Goal: Task Accomplishment & Management: Manage account settings

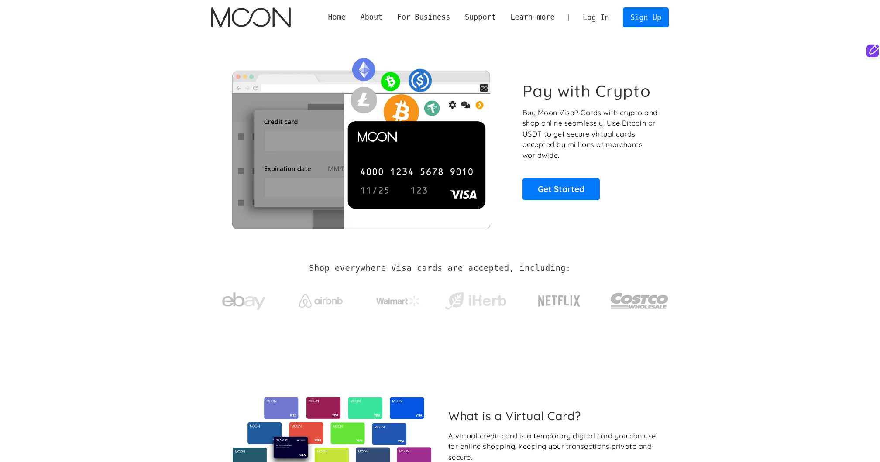
click at [602, 19] on link "Log In" at bounding box center [595, 17] width 41 height 19
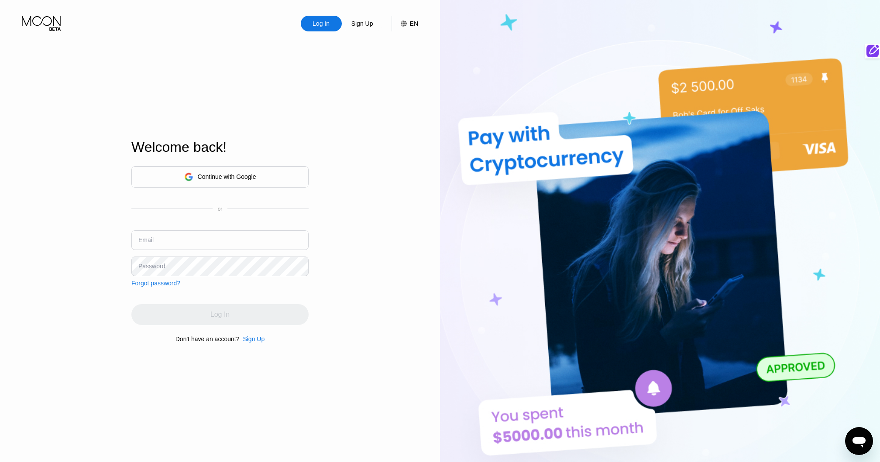
type input "[EMAIL_ADDRESS][DOMAIN_NAME]"
click at [247, 252] on div "Email prelude2success1@outlook.com" at bounding box center [219, 243] width 177 height 26
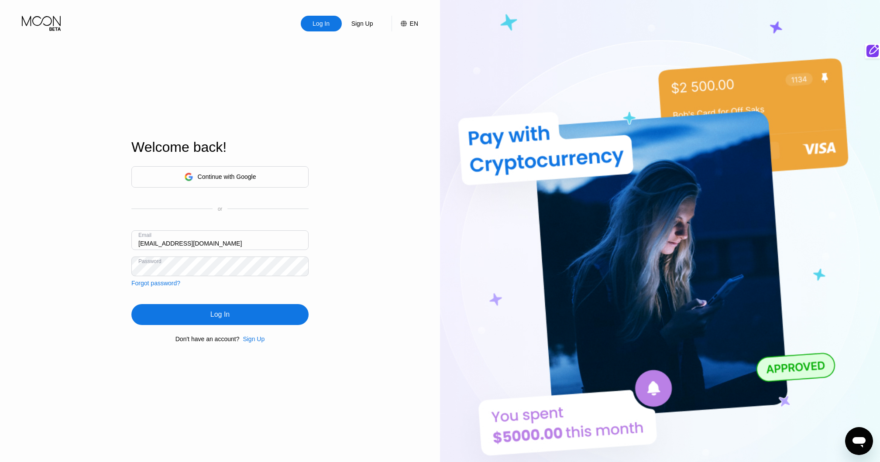
click at [239, 311] on div "Log In" at bounding box center [219, 314] width 177 height 21
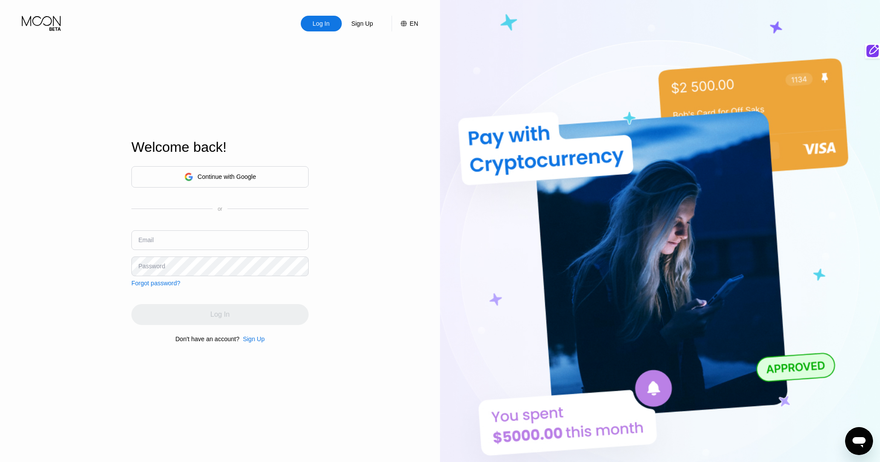
type input "[EMAIL_ADDRESS][DOMAIN_NAME]"
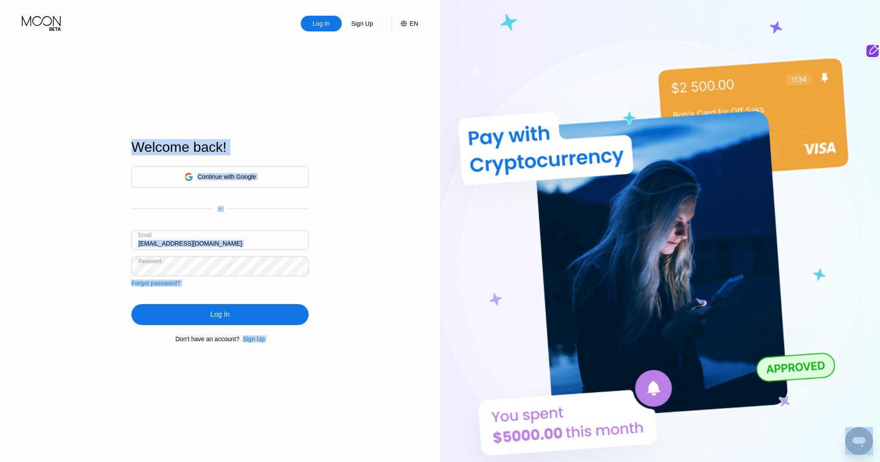
click at [262, 240] on input "[EMAIL_ADDRESS][DOMAIN_NAME]" at bounding box center [219, 240] width 177 height 20
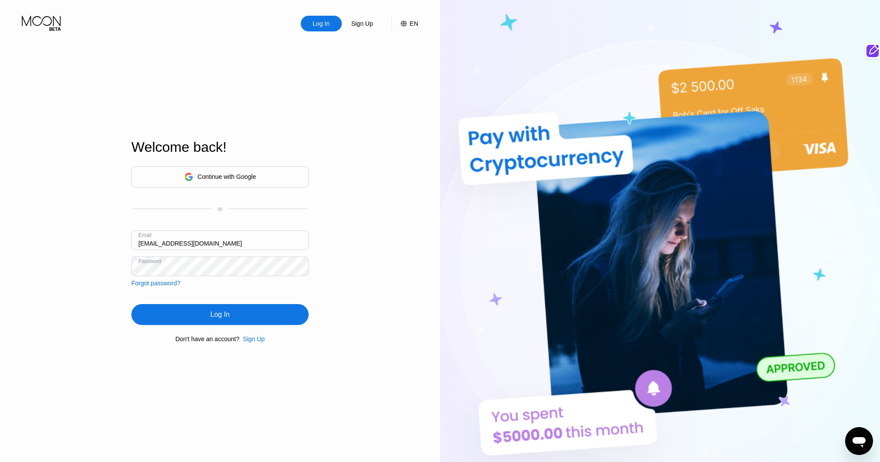
click at [262, 240] on input "[EMAIL_ADDRESS][DOMAIN_NAME]" at bounding box center [219, 240] width 177 height 20
click at [262, 240] on input "prelude2success1@outlook.com" at bounding box center [219, 240] width 177 height 20
click at [220, 311] on div "Log In" at bounding box center [219, 314] width 19 height 9
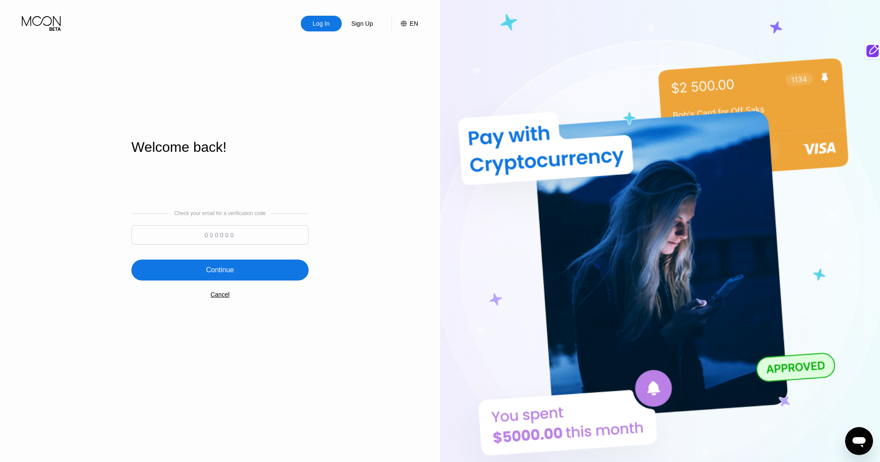
click at [217, 232] on input at bounding box center [219, 235] width 177 height 20
paste input "488841"
type input "488841"
click at [260, 267] on div "Continue" at bounding box center [219, 270] width 177 height 21
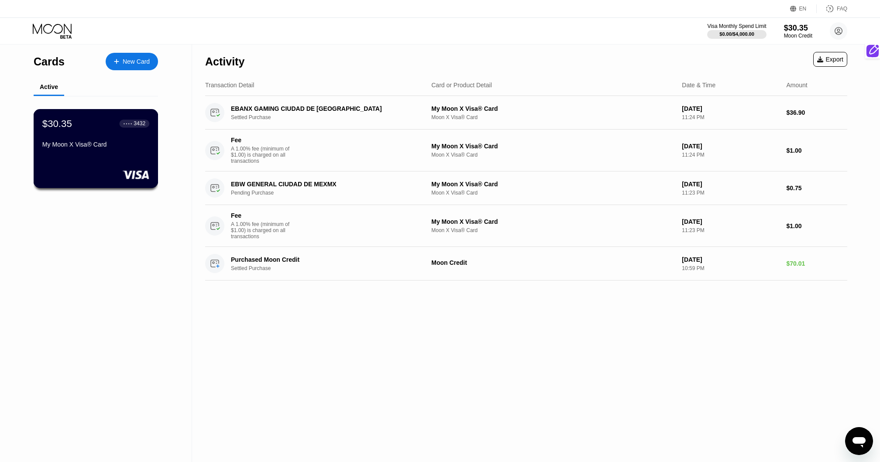
click at [86, 158] on div "$30.35 ● ● ● ● 3432 My Moon X Visa® Card" at bounding box center [96, 148] width 125 height 79
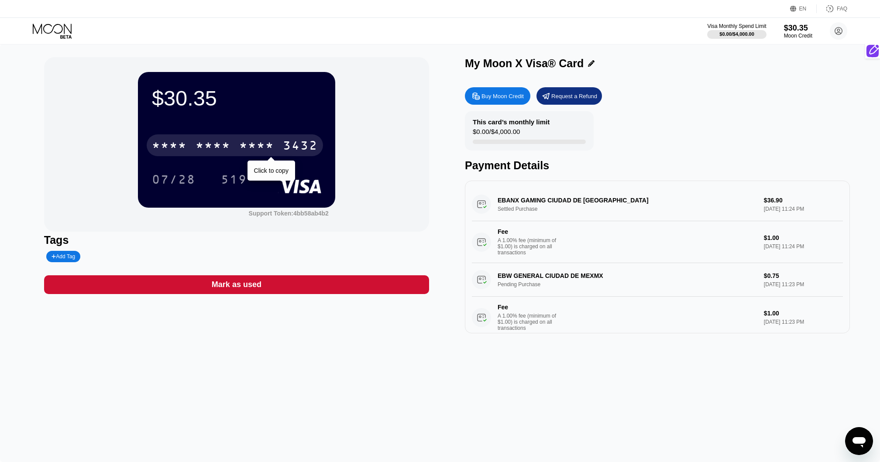
click at [256, 140] on div "* * * *" at bounding box center [256, 147] width 35 height 14
click at [283, 140] on div "4513 6500 2473 3432" at bounding box center [235, 145] width 176 height 22
click at [280, 148] on div "* * * * * * * * * * * * 3432" at bounding box center [235, 145] width 176 height 22
